Goal: Task Accomplishment & Management: Use online tool/utility

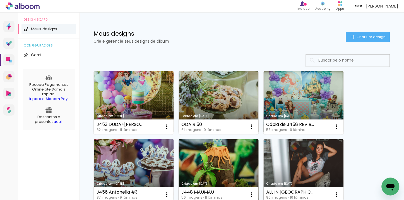
click at [217, 170] on link "Criado em [DATE]" at bounding box center [219, 171] width 80 height 63
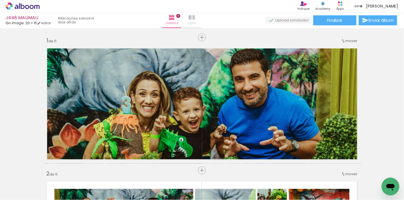
click at [202, 20] on paper-button "Capa" at bounding box center [192, 21] width 20 height 16
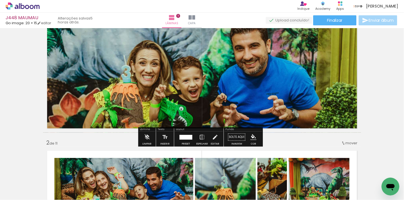
scroll to position [0, 1394]
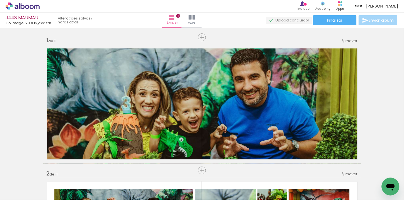
scroll to position [0, 1394]
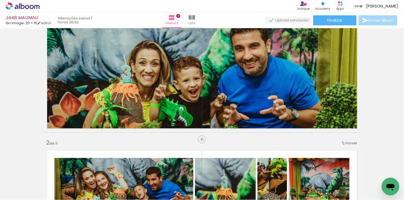
scroll to position [0, 1394]
